Goal: Task Accomplishment & Management: Complete application form

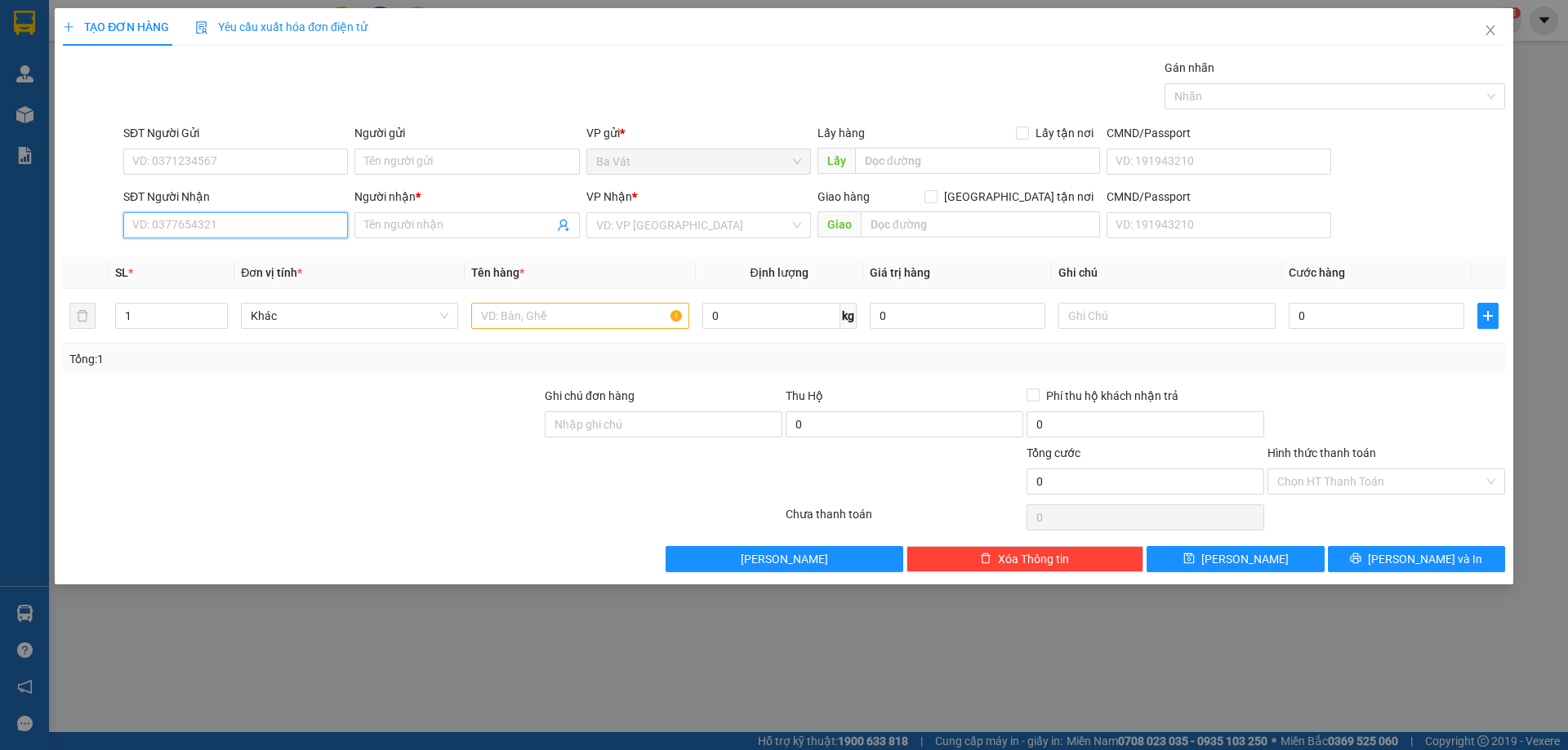
click at [176, 218] on input "SĐT Người Nhận" at bounding box center [236, 226] width 224 height 26
click at [210, 244] on div "02865465444 02865465444 - mhgjk" at bounding box center [236, 258] width 224 height 33
click at [217, 255] on div "Transit Pickup Surcharge Ids Transit Deliver Surcharge Ids Transit Deliver Surc…" at bounding box center [783, 315] width 1442 height 513
click at [261, 228] on input "028" at bounding box center [236, 226] width 224 height 26
drag, startPoint x: 174, startPoint y: 259, endPoint x: 180, endPoint y: 248, distance: 12.5
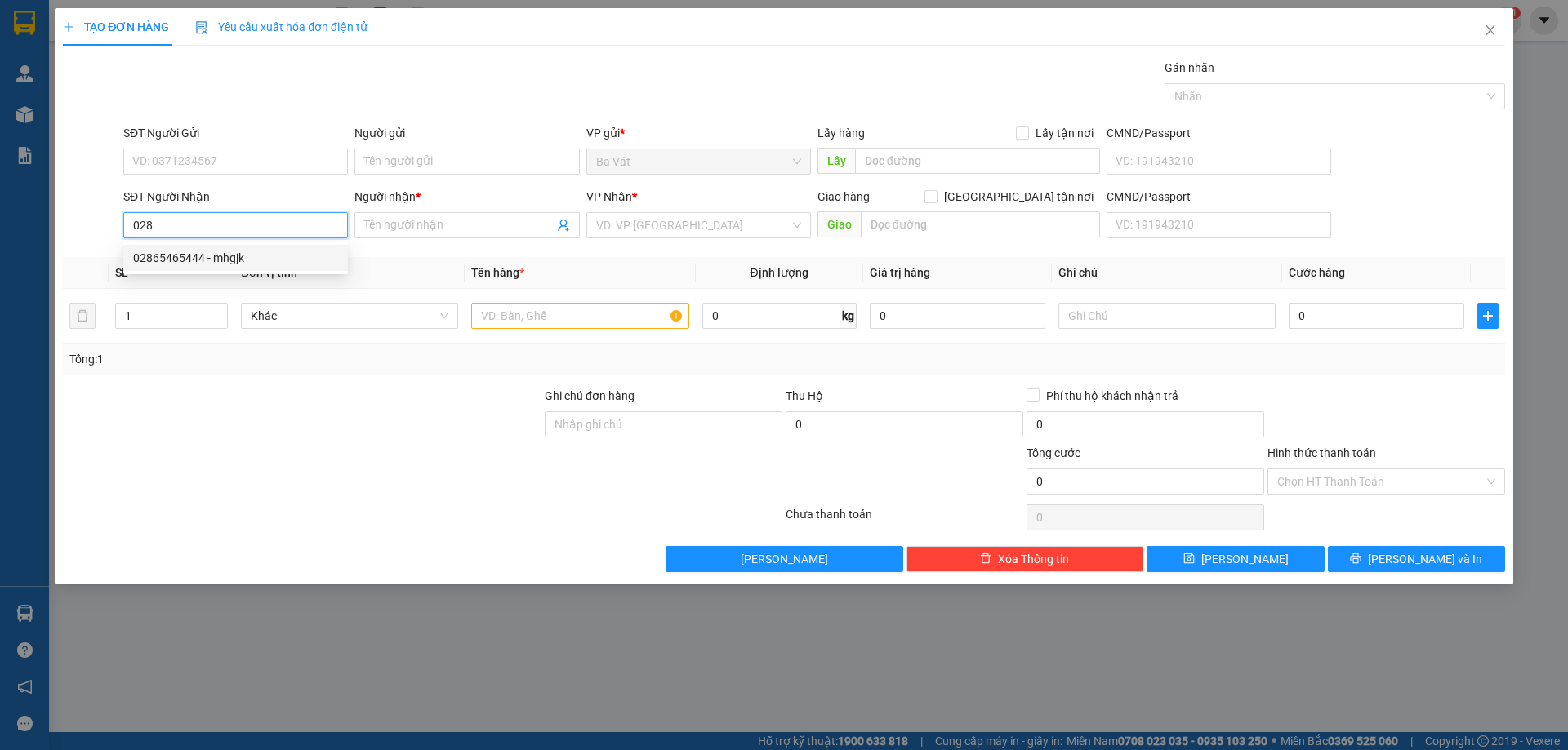
click at [175, 259] on div "02865465444 - mhgjk" at bounding box center [235, 258] width 205 height 18
type input "02865465444"
type input "mhgjk"
type input "tới bến"
click at [580, 326] on input "text" at bounding box center [580, 316] width 218 height 26
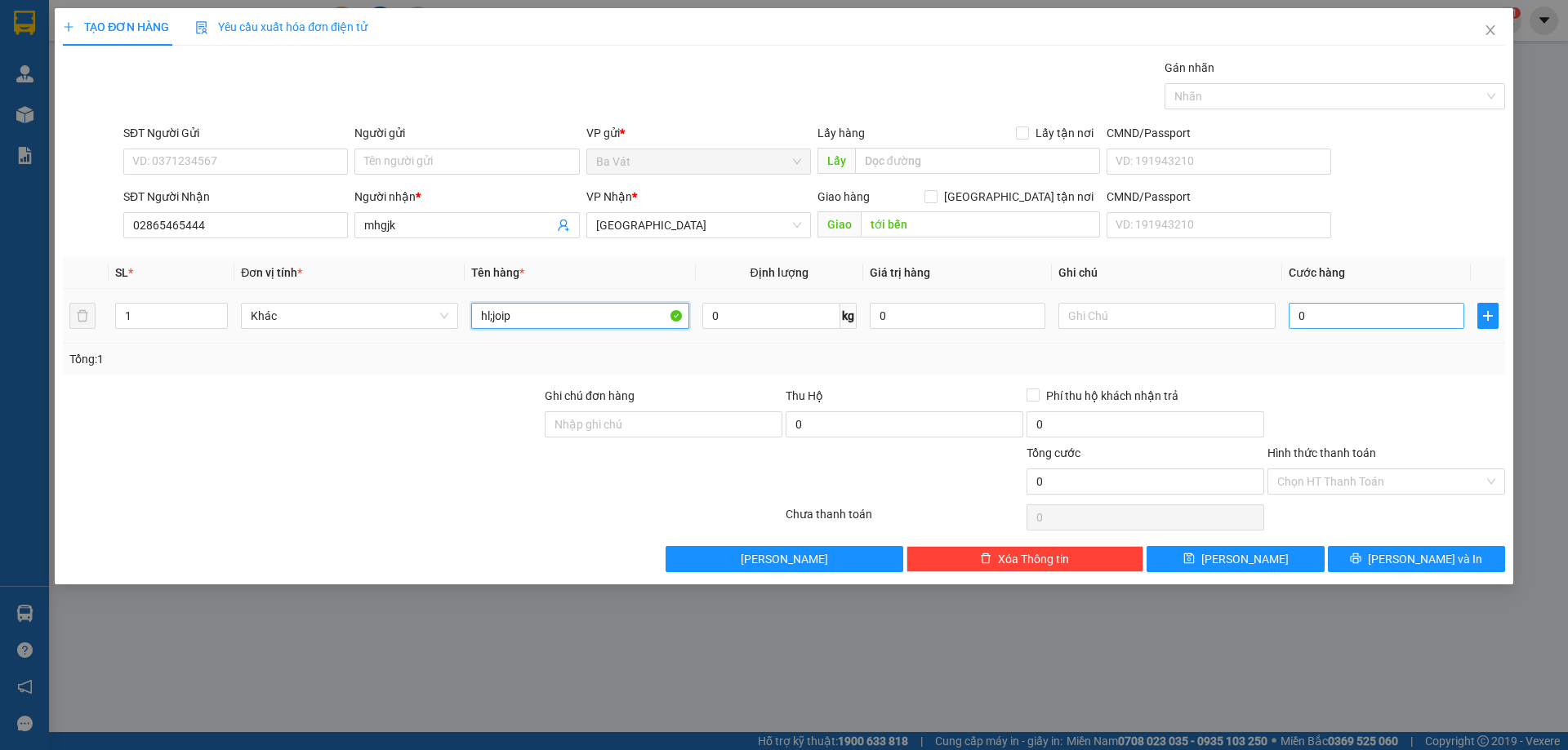
type input "hl;joip"
click at [1373, 312] on input "0" at bounding box center [1376, 316] width 176 height 26
type input "3"
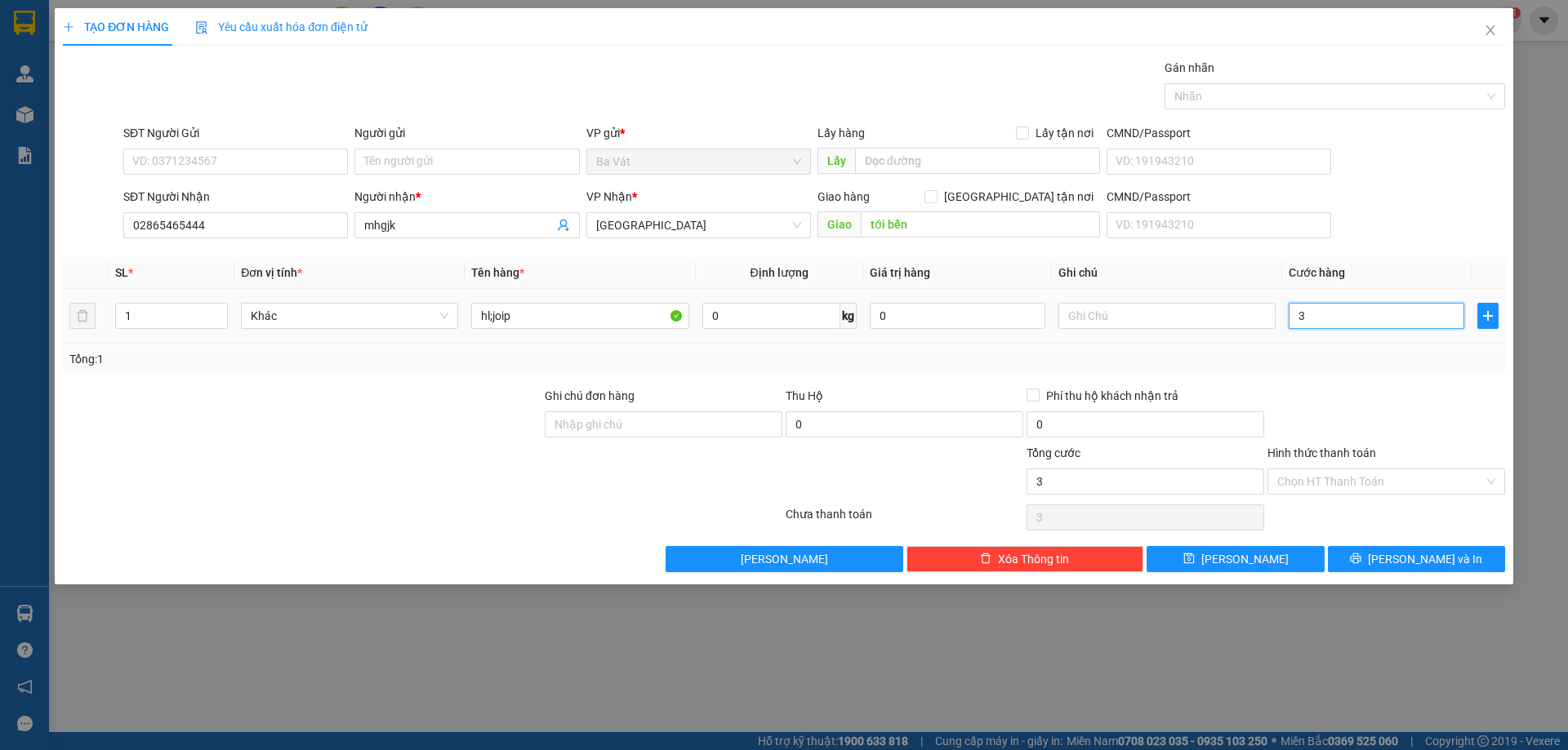
type input "34"
type input "3.463"
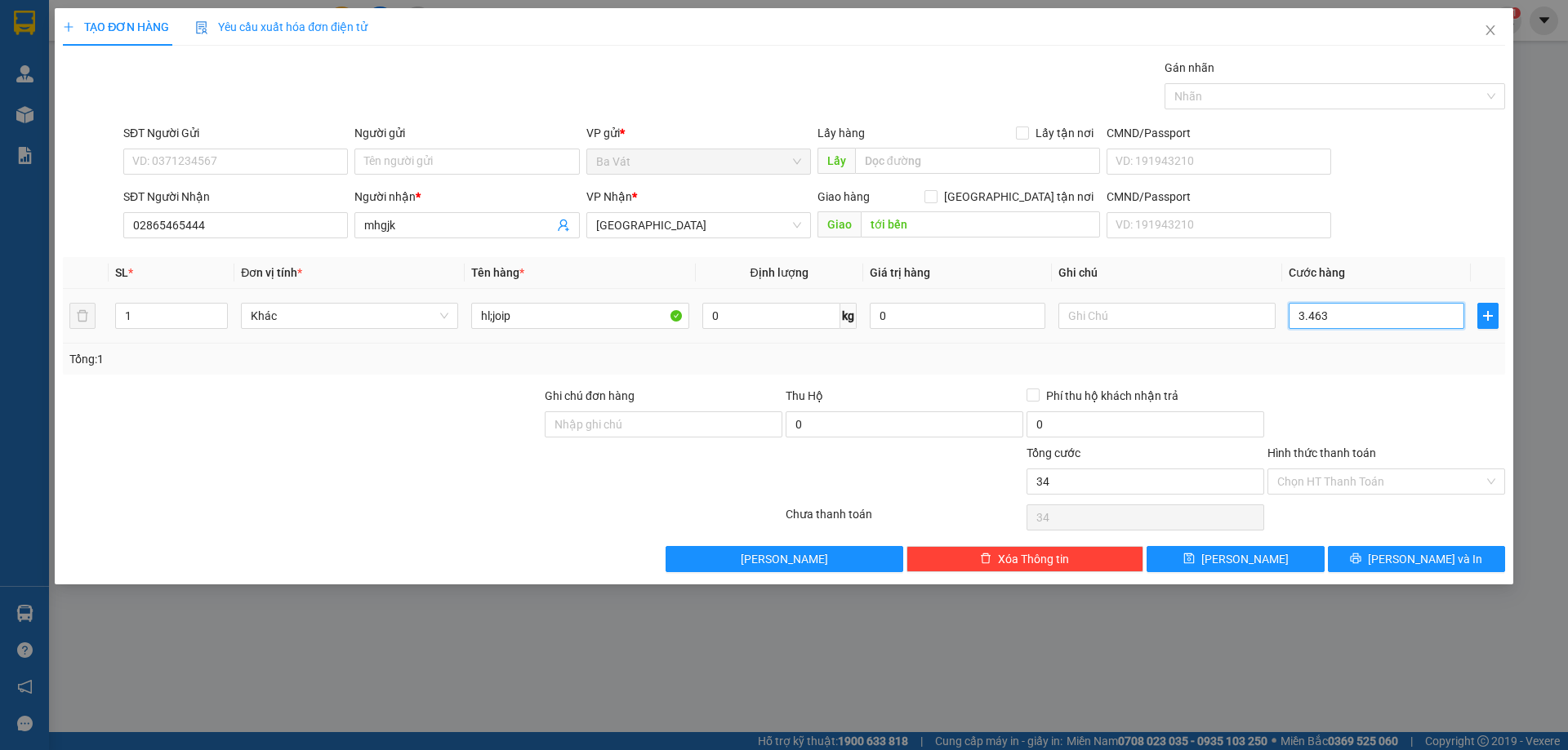
type input "3.463"
type input "3.463.000"
click at [1406, 553] on span "[PERSON_NAME] và In" at bounding box center [1425, 560] width 115 height 18
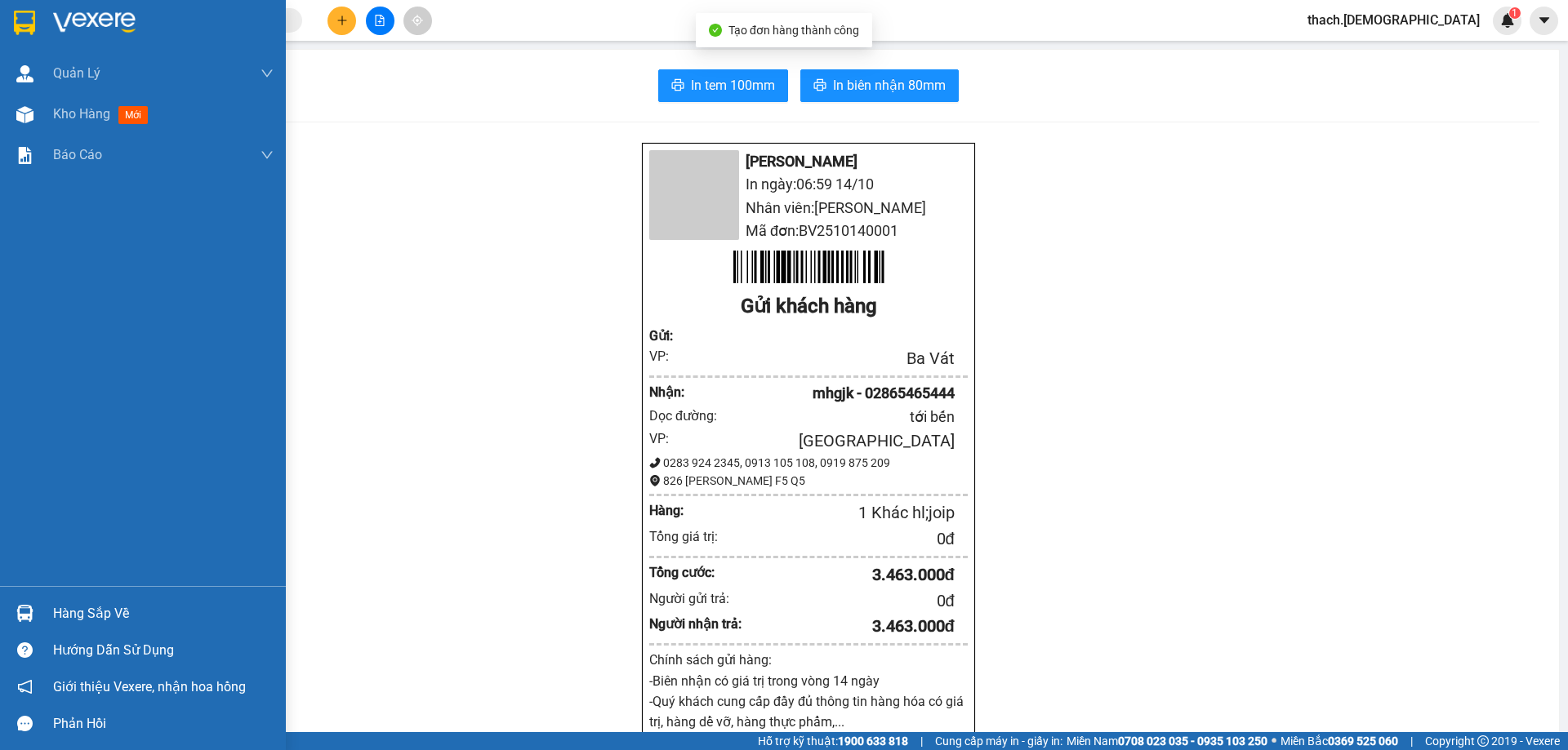
click at [103, 619] on div "Hàng sắp về" at bounding box center [162, 614] width 220 height 25
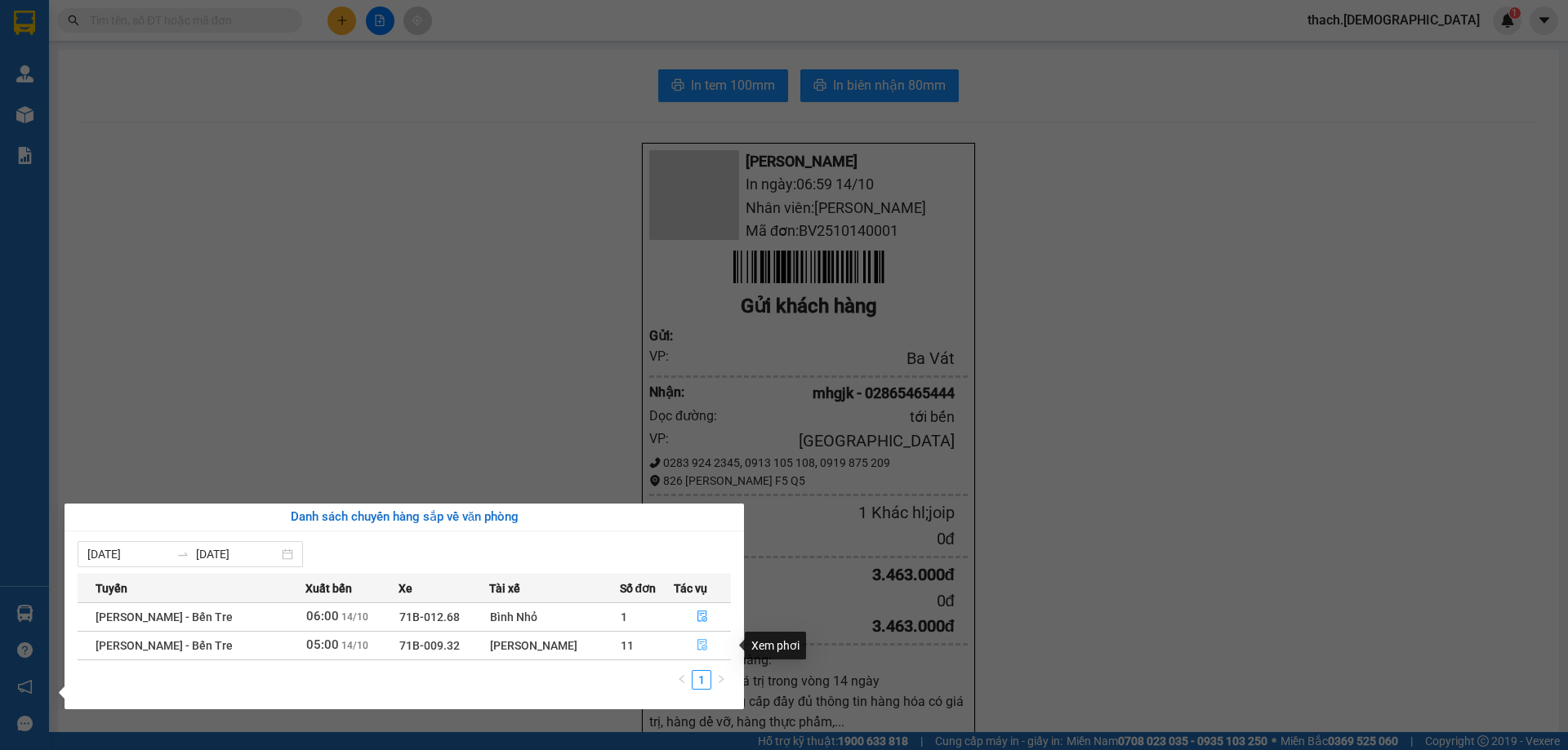
click at [697, 645] on icon "file-done" at bounding box center [702, 646] width 10 height 12
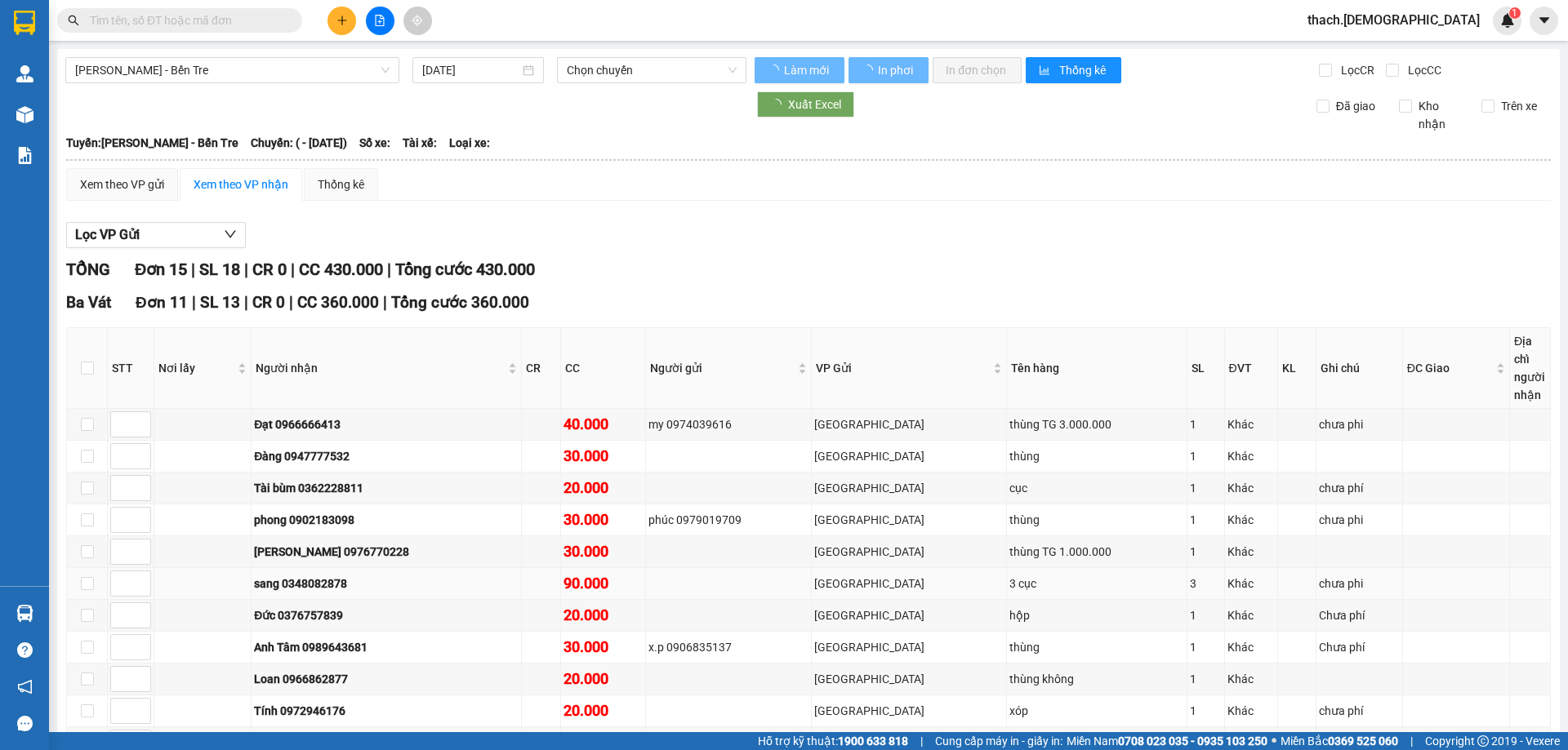
type input "[DATE]"
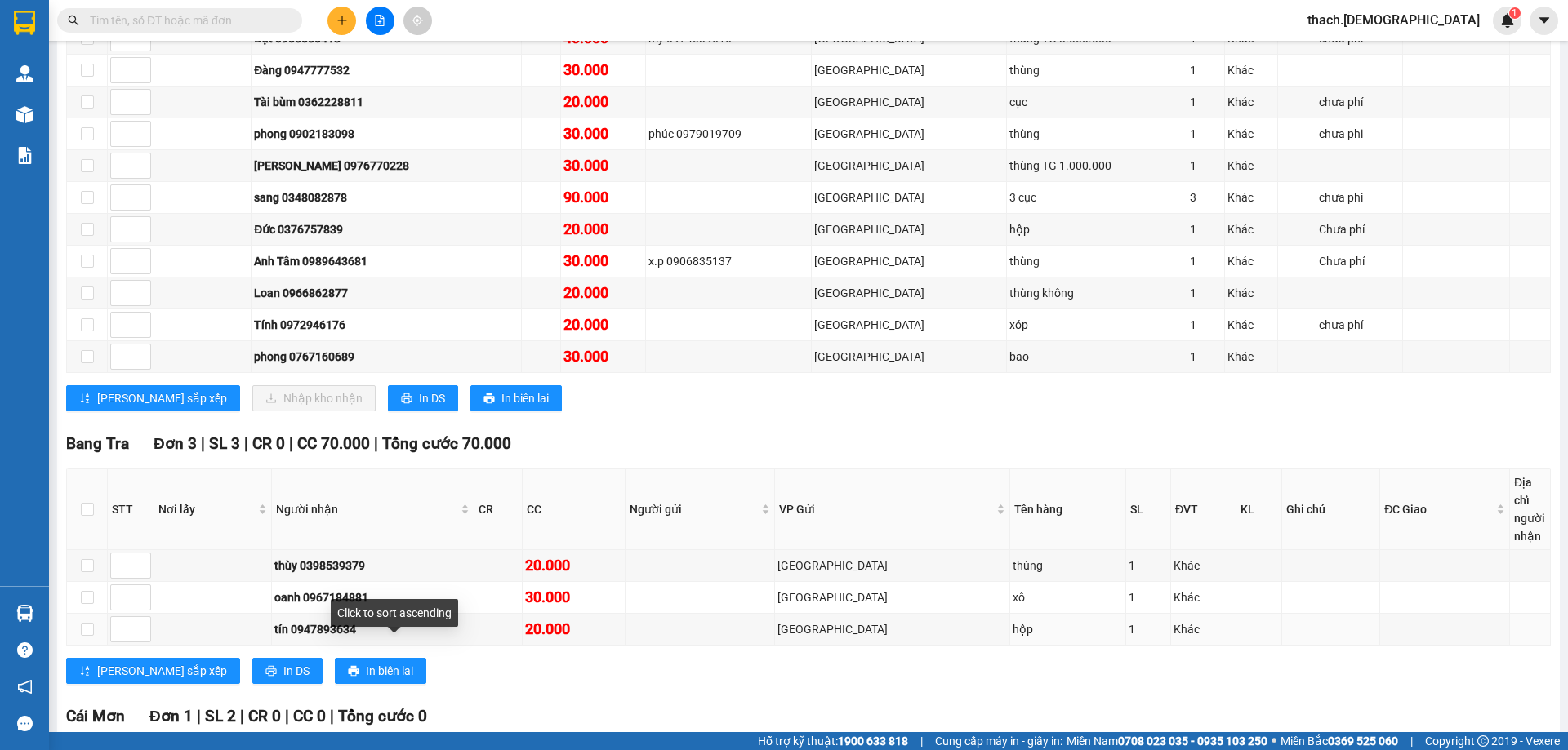
scroll to position [408, 0]
